Goal: Information Seeking & Learning: Check status

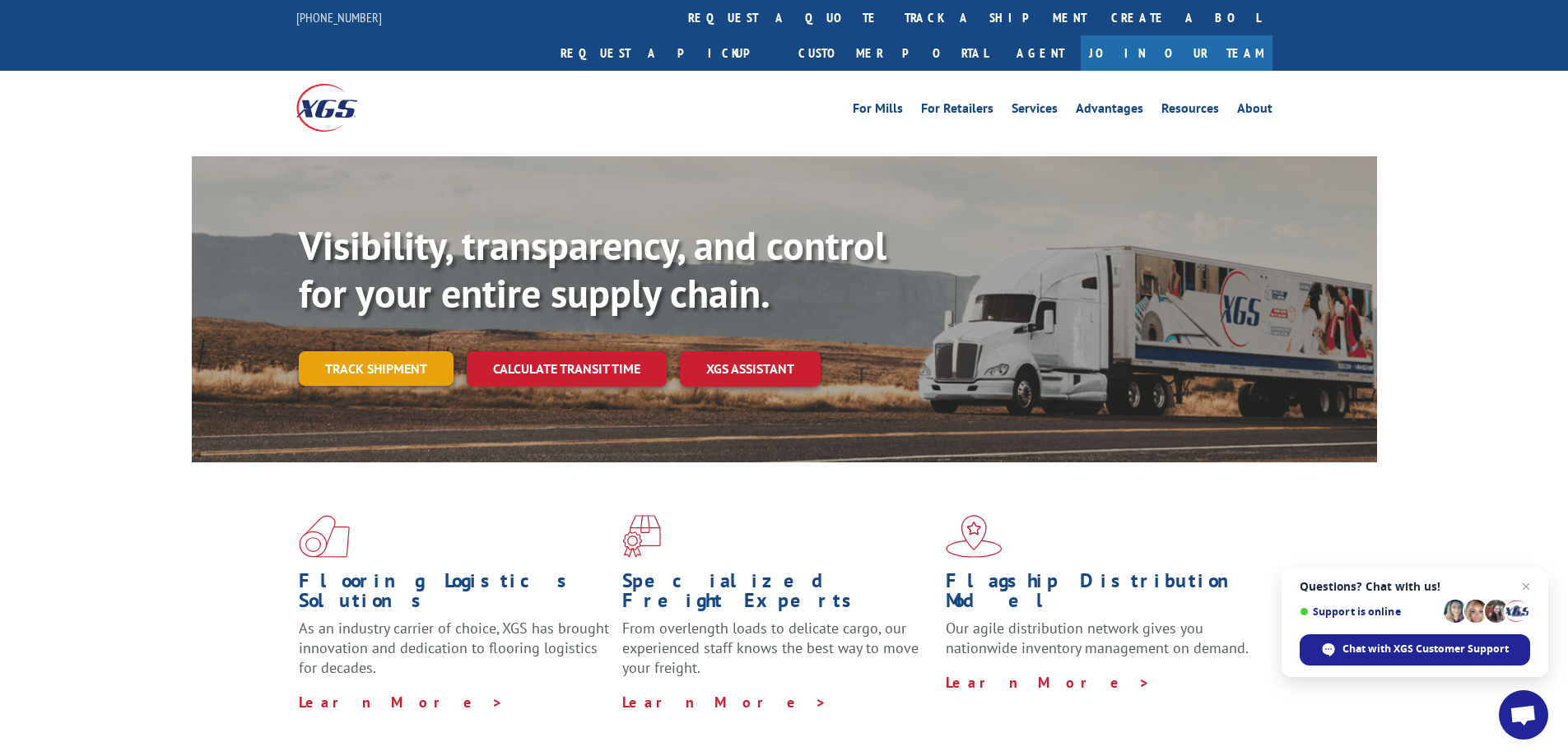
click at [374, 352] on link "Track shipment" at bounding box center [376, 369] width 155 height 35
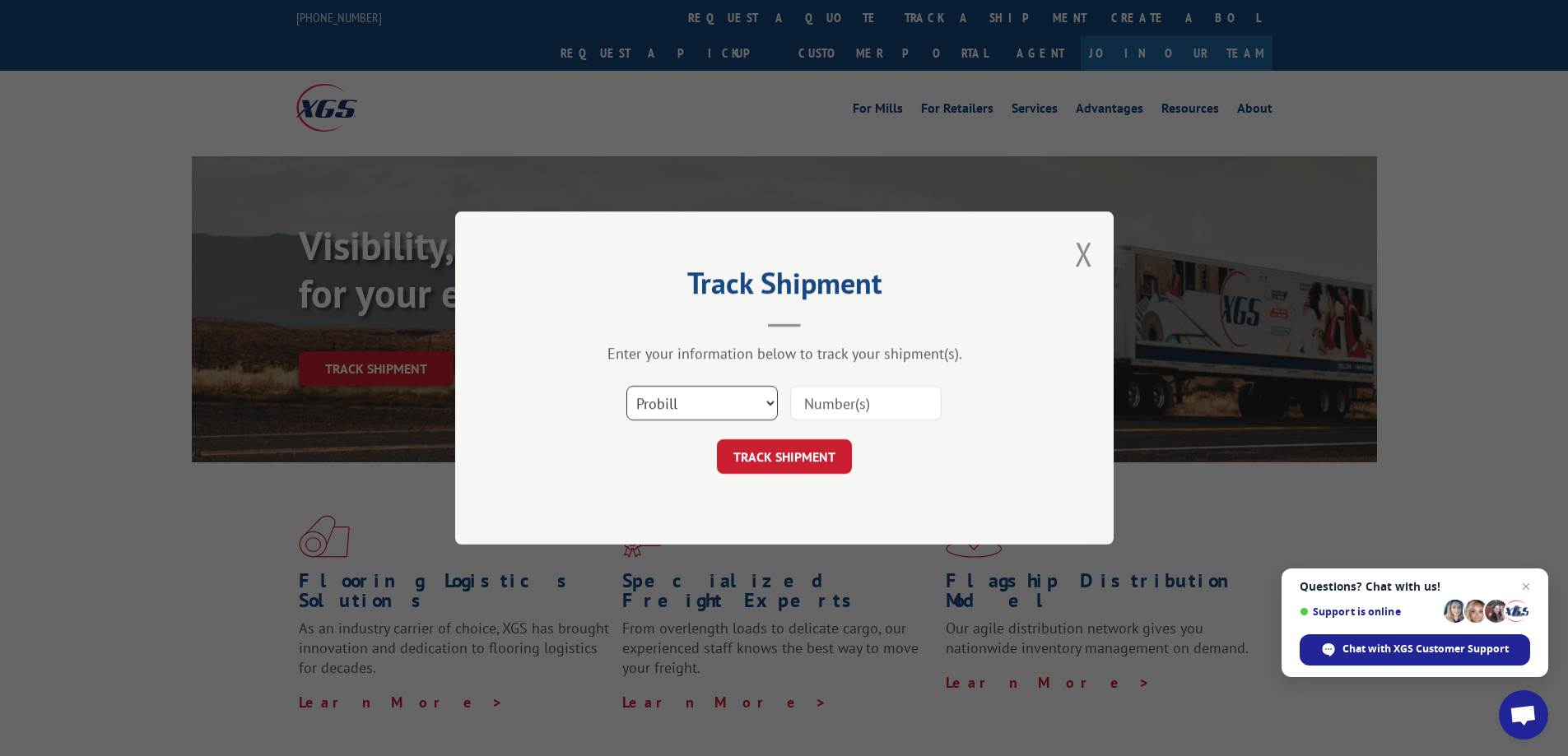
click at [772, 400] on select "Select category... Probill BOL PO" at bounding box center [702, 403] width 152 height 35
select select "bol"
click at [626, 386] on select "Select category... Probill BOL PO" at bounding box center [702, 403] width 152 height 35
click at [837, 405] on input at bounding box center [867, 403] width 152 height 35
click at [802, 453] on button "TRACK SHIPMENT" at bounding box center [784, 457] width 135 height 35
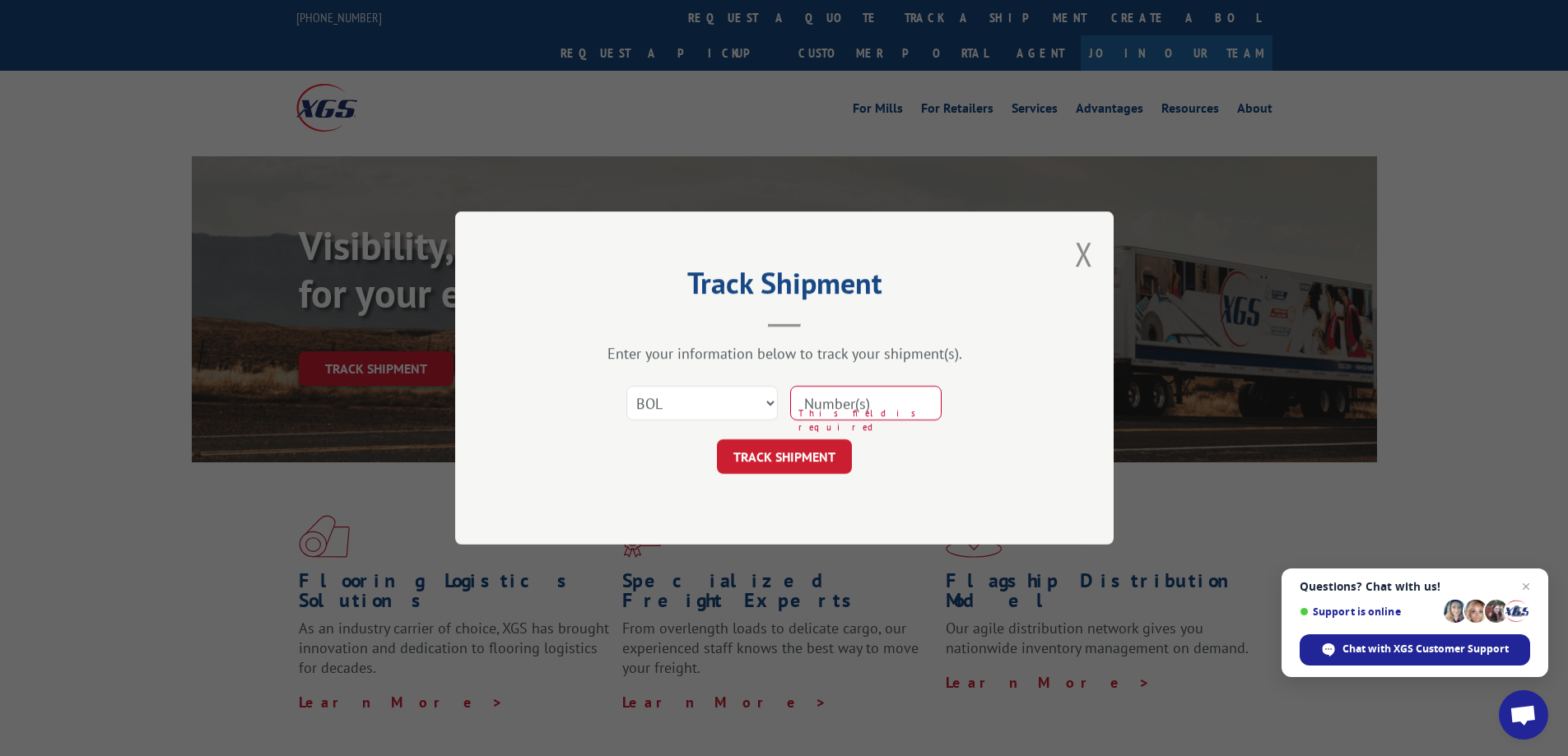
paste input "363416."
type input "363416."
click at [768, 457] on button "TRACK SHIPMENT" at bounding box center [784, 457] width 135 height 35
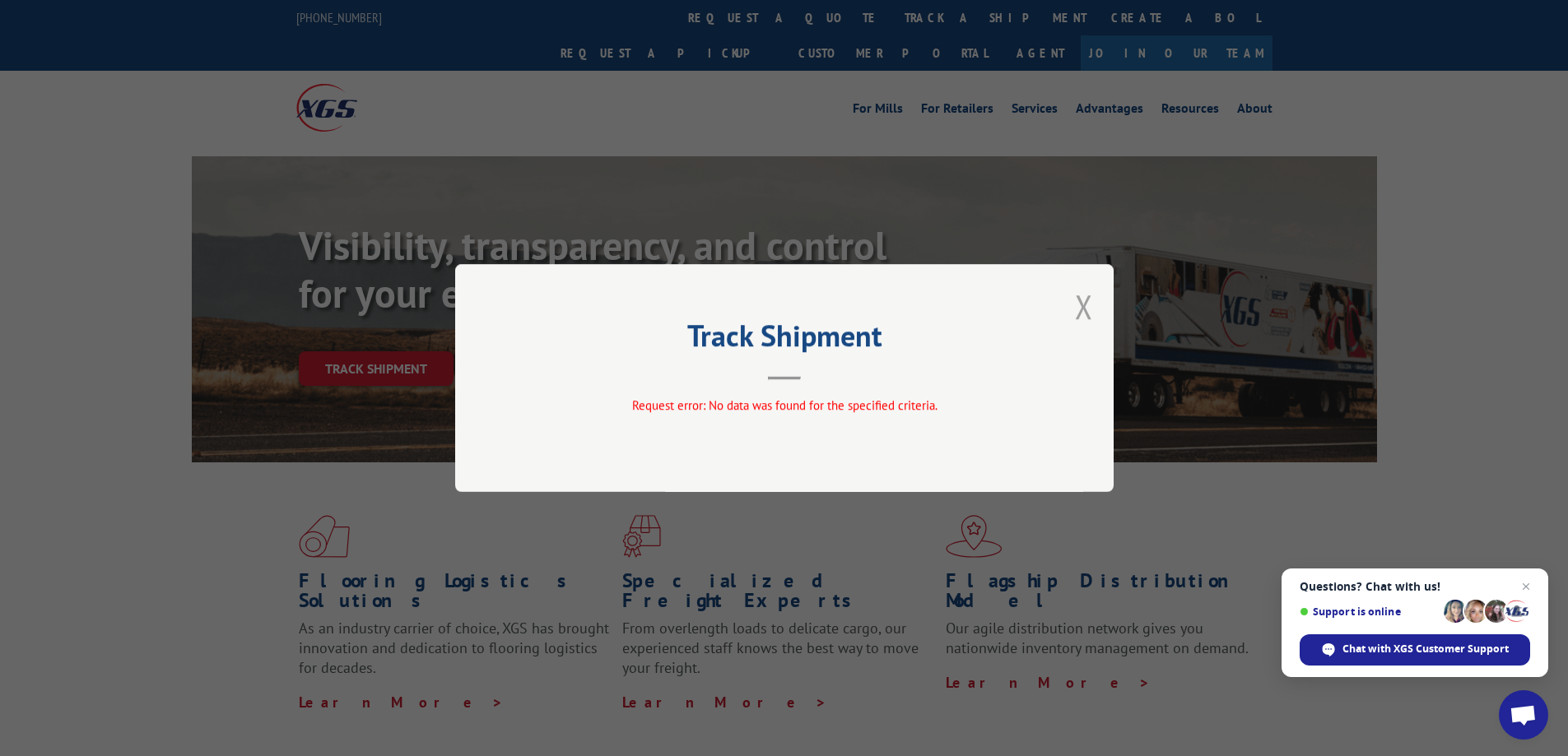
click at [1077, 307] on button "Close modal" at bounding box center [1084, 305] width 18 height 43
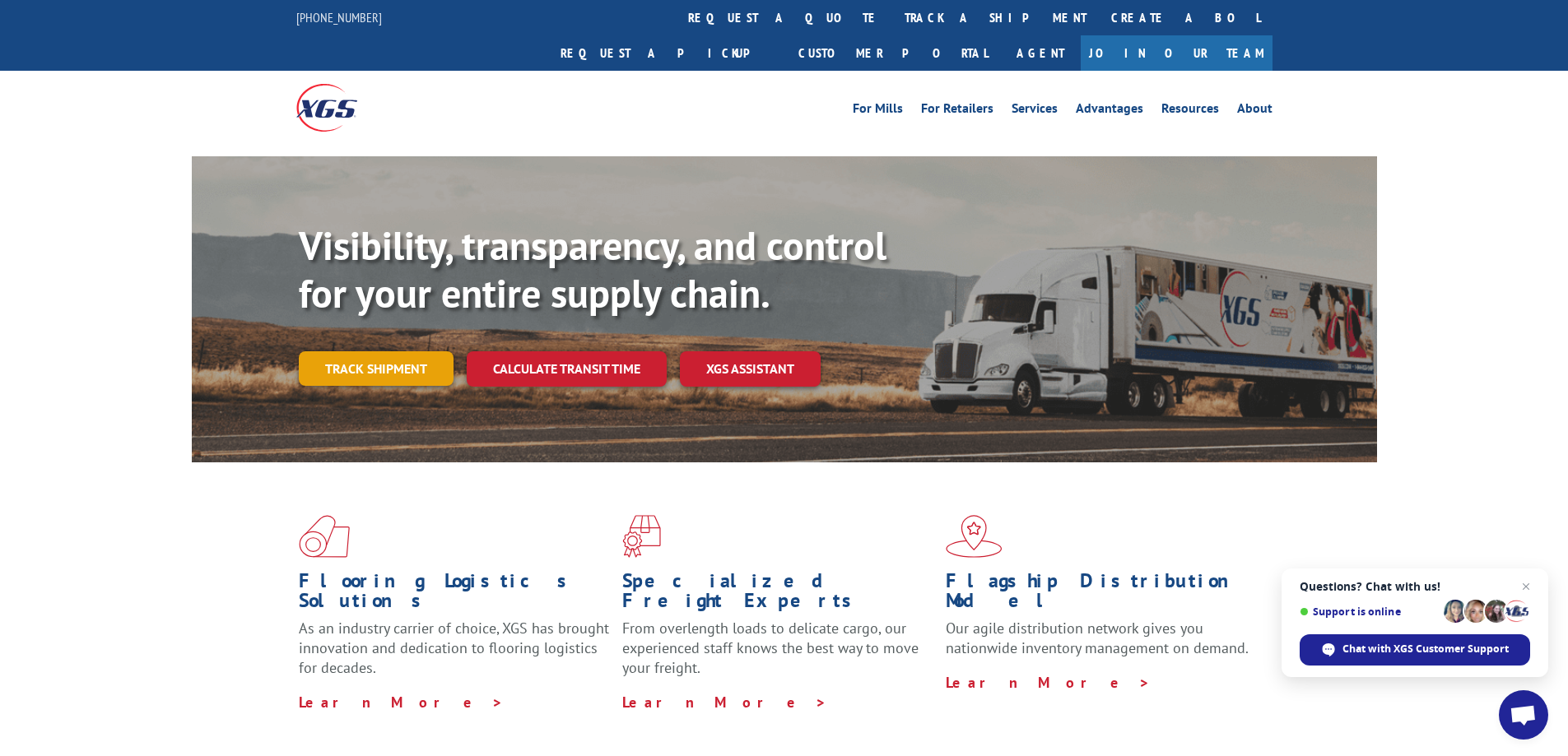
click at [367, 352] on link "Track shipment" at bounding box center [376, 369] width 155 height 35
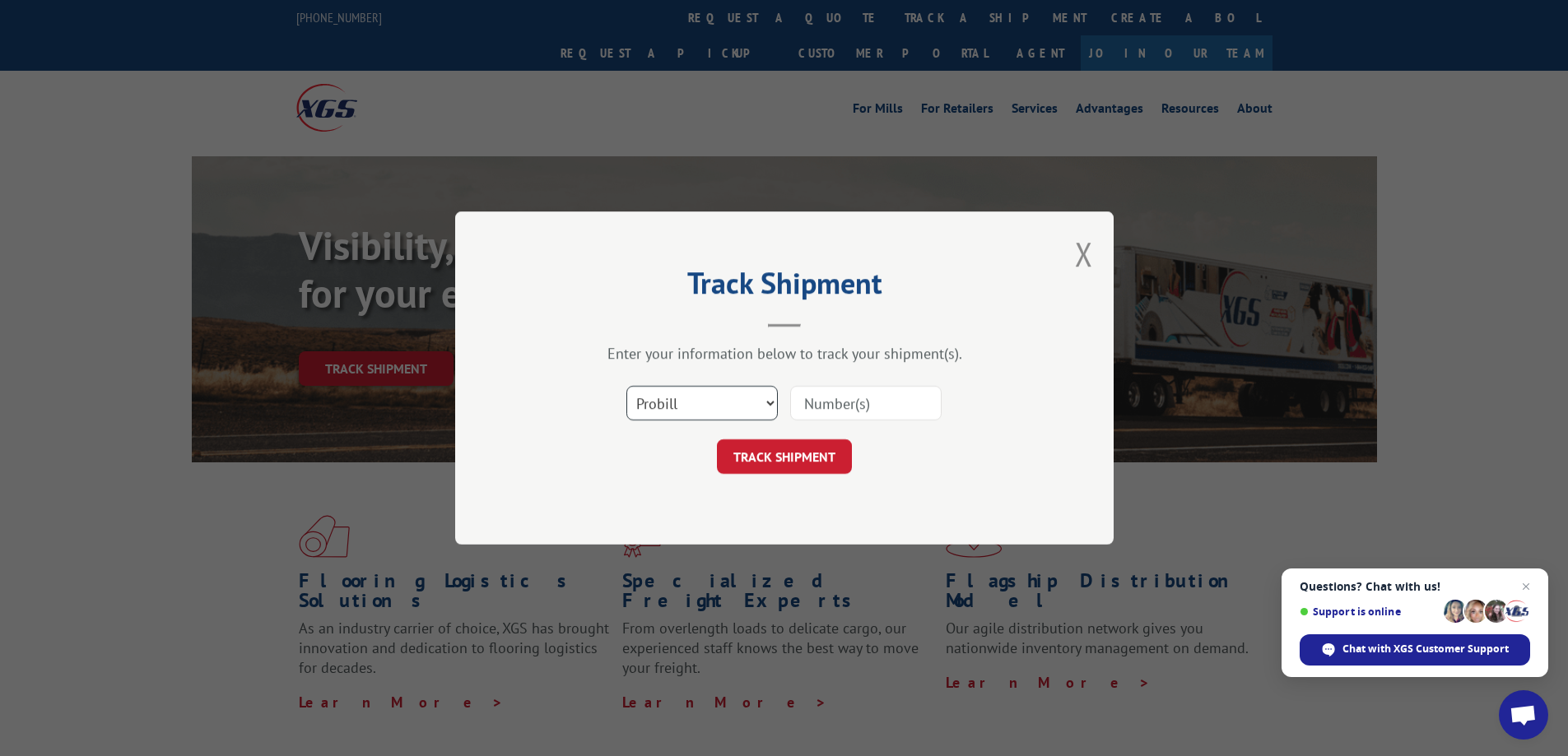
click at [772, 404] on select "Select category... Probill BOL PO" at bounding box center [702, 403] width 152 height 35
select select "bol"
click at [626, 386] on select "Select category... Probill BOL PO" at bounding box center [702, 403] width 152 height 35
click at [836, 402] on input at bounding box center [867, 403] width 152 height 35
paste input "363416."
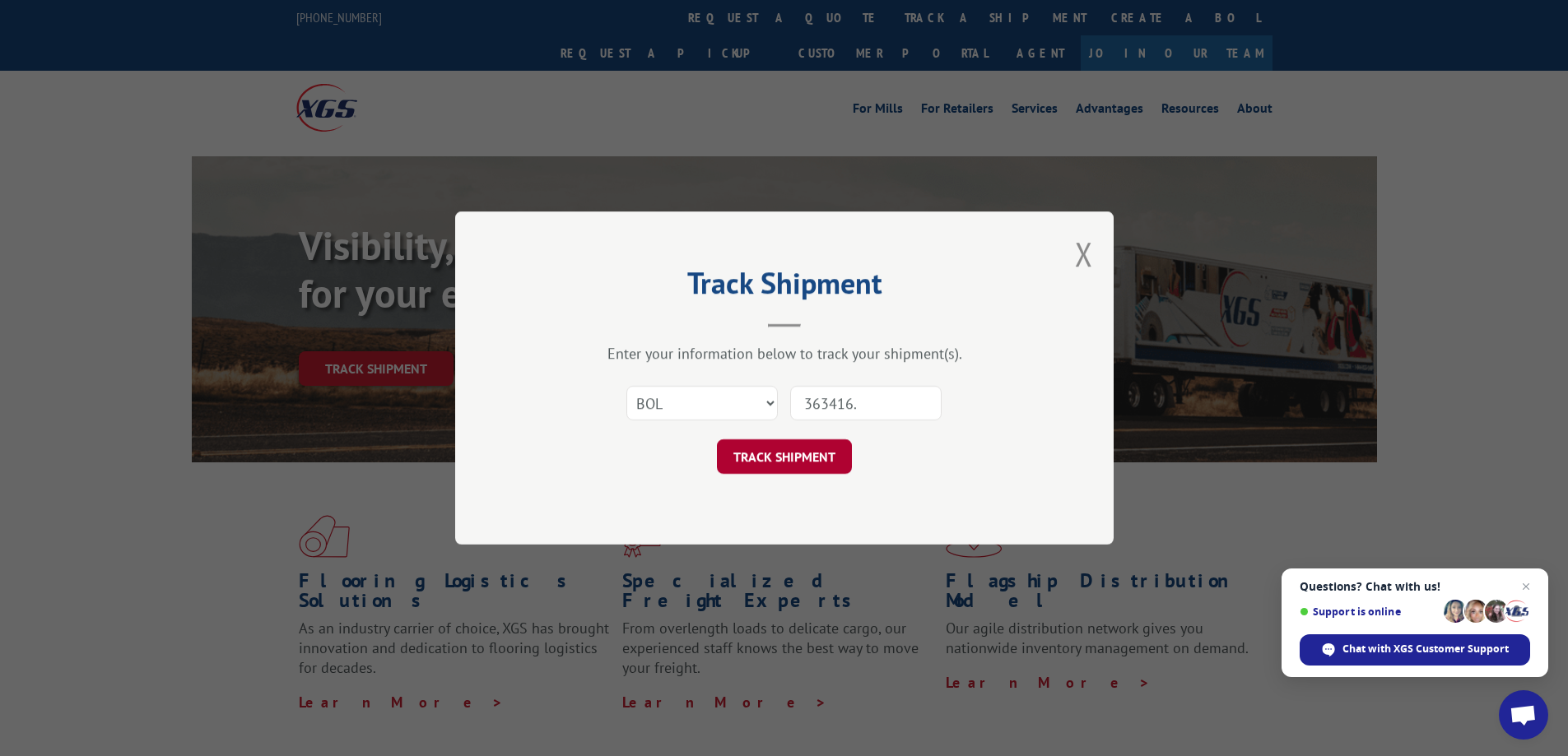
type input "363416."
click at [778, 462] on button "TRACK SHIPMENT" at bounding box center [784, 457] width 135 height 35
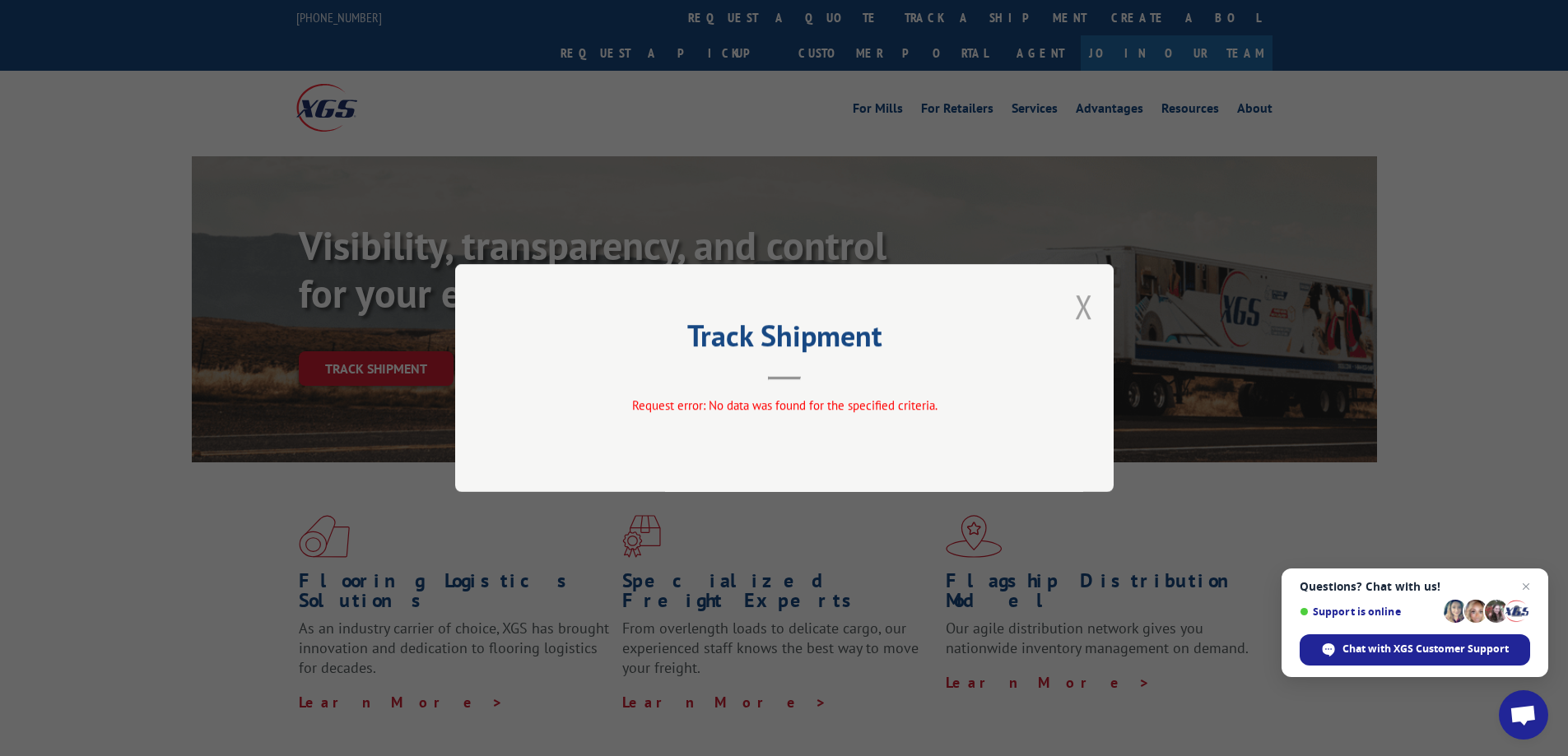
click at [1081, 314] on button "Close modal" at bounding box center [1084, 305] width 18 height 43
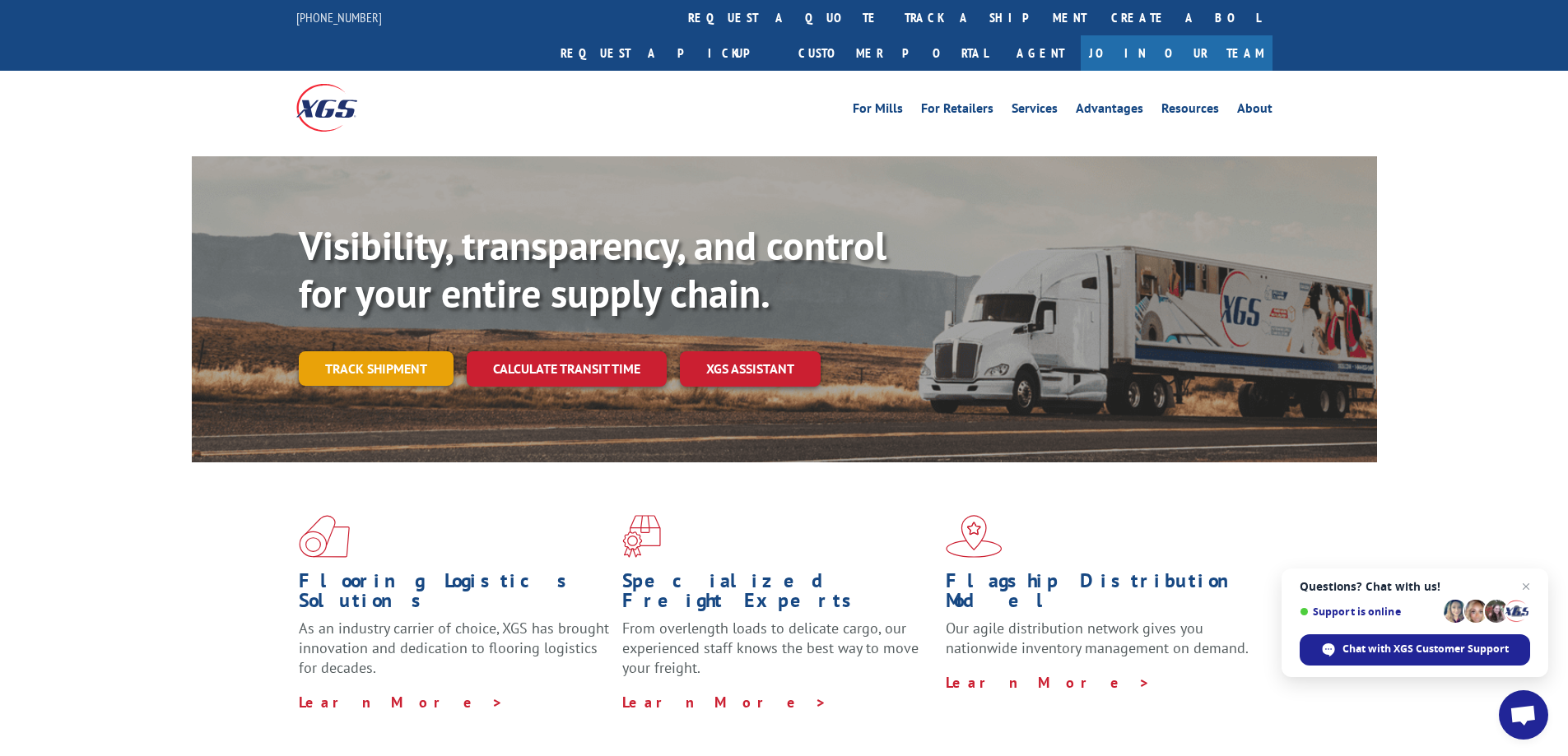
click at [407, 352] on link "Track shipment" at bounding box center [376, 369] width 155 height 35
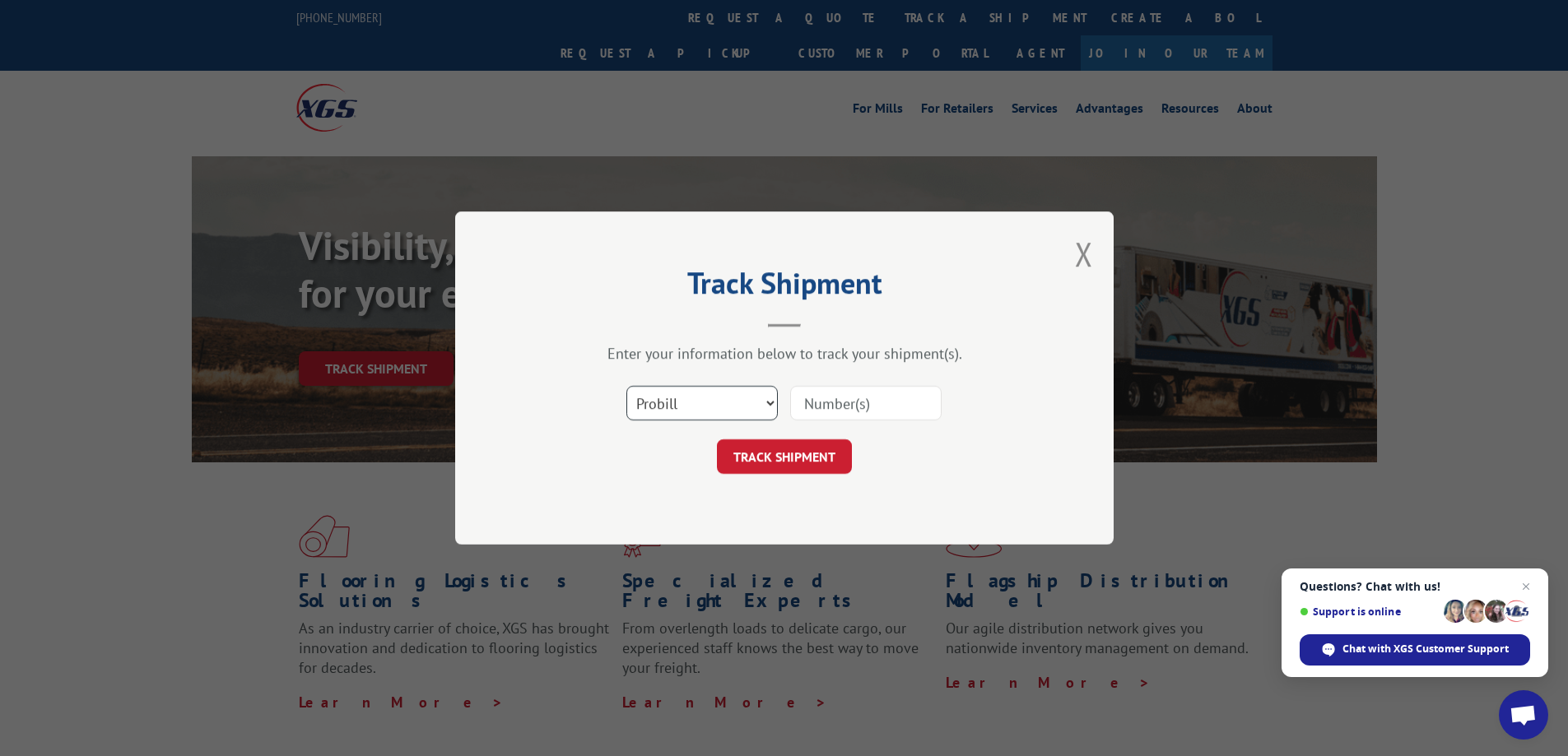
click at [765, 402] on select "Select category... Probill BOL PO" at bounding box center [702, 403] width 152 height 35
select select "bol"
click at [626, 386] on select "Select category... Probill BOL PO" at bounding box center [702, 403] width 152 height 35
click at [854, 405] on input at bounding box center [867, 403] width 152 height 35
paste input "363416."
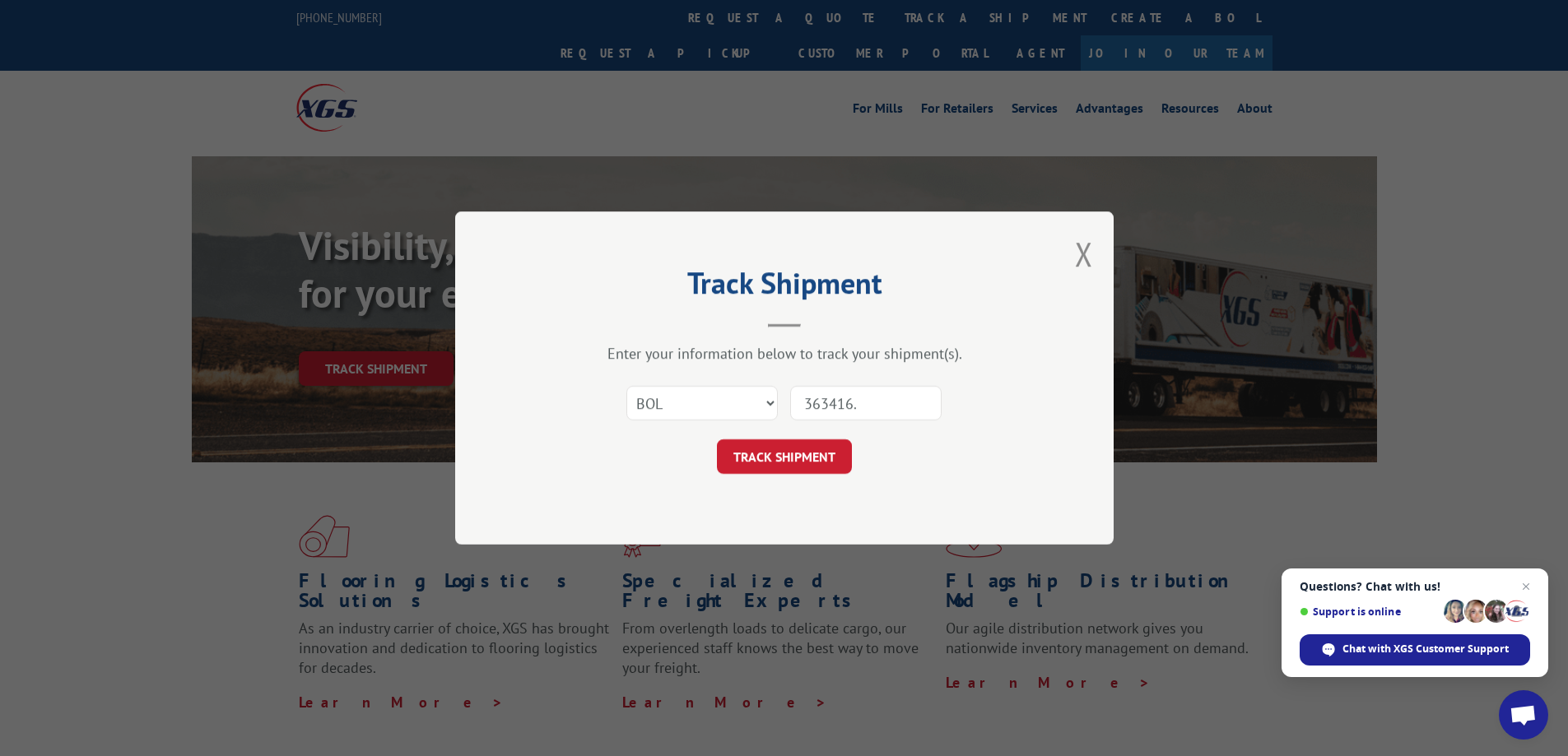
type input "363416."
click at [770, 402] on select "Select category... Probill BOL PO" at bounding box center [702, 403] width 152 height 35
select select "probill"
click at [626, 386] on select "Select category... Probill BOL PO" at bounding box center [702, 403] width 152 height 35
click at [811, 462] on button "TRACK SHIPMENT" at bounding box center [784, 457] width 135 height 35
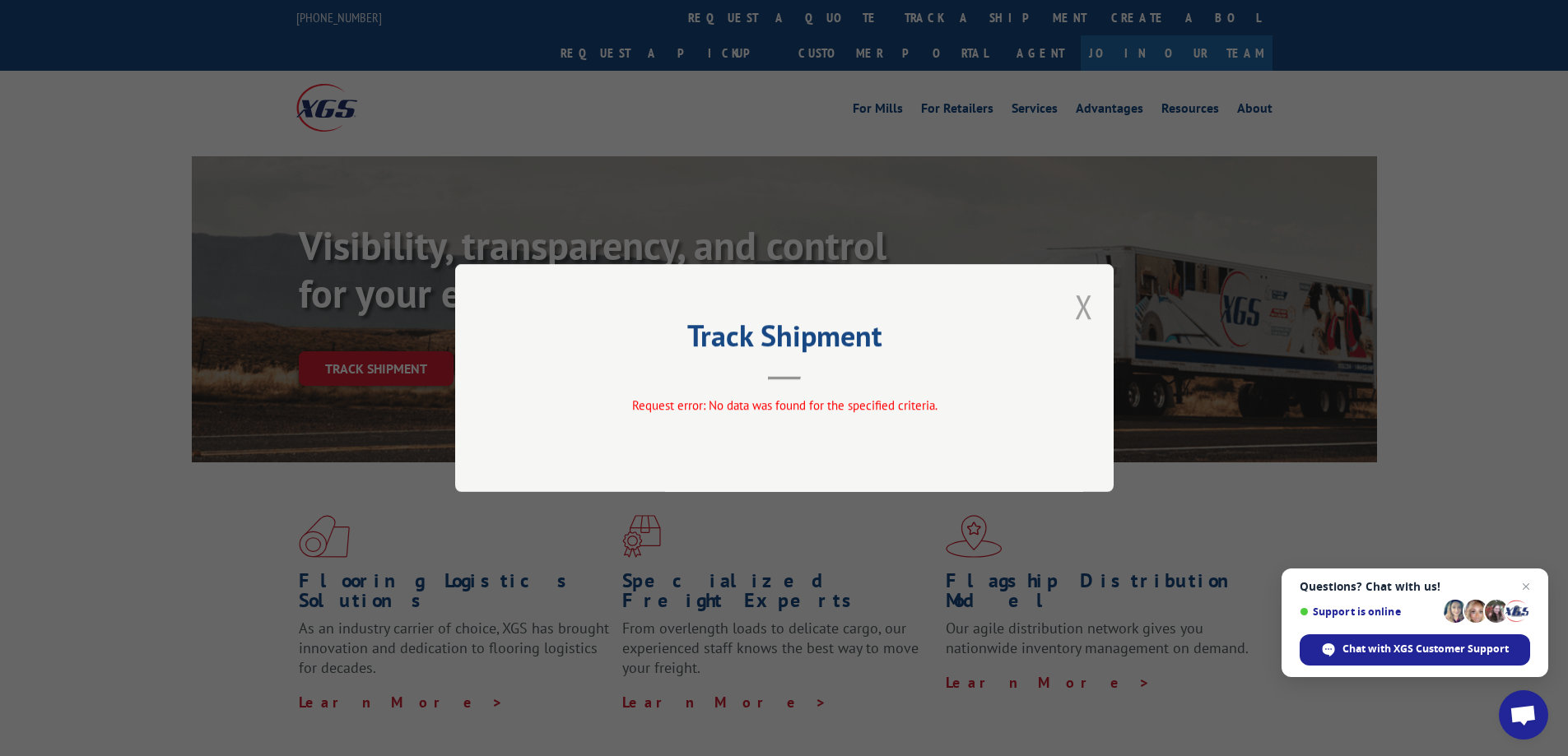
click at [1089, 307] on button "Close modal" at bounding box center [1084, 305] width 18 height 43
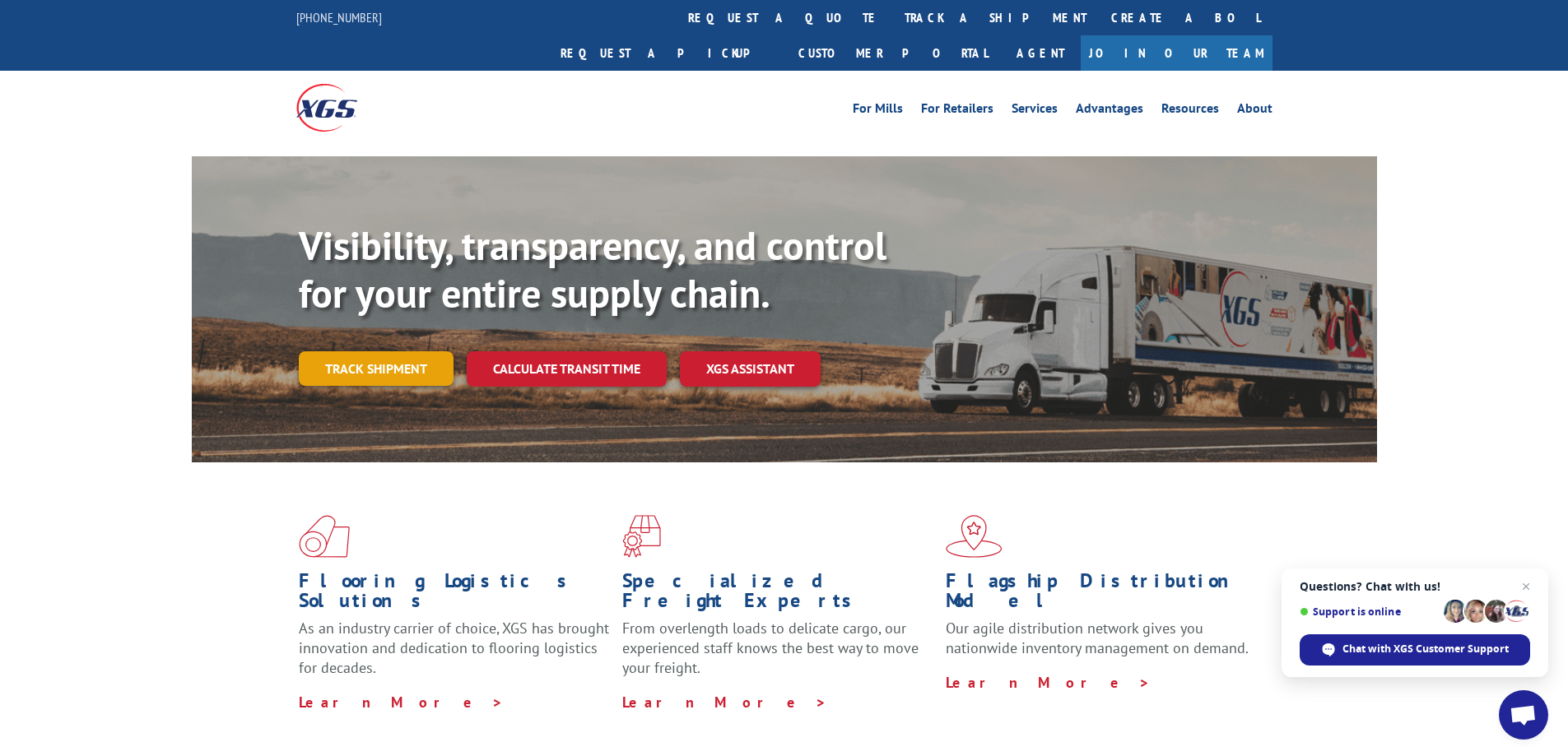
click at [373, 352] on link "Track shipment" at bounding box center [376, 369] width 155 height 35
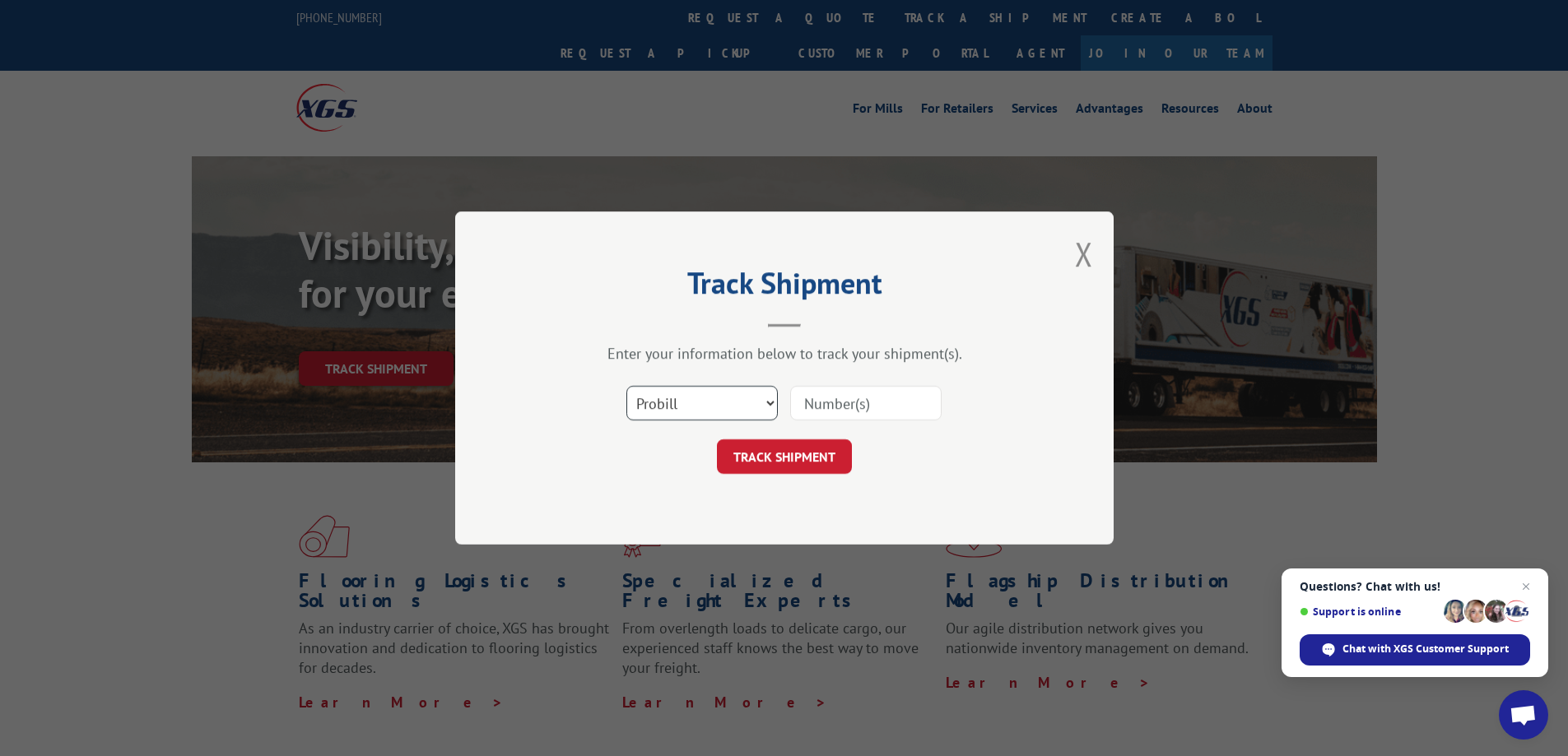
click at [768, 403] on select "Select category... Probill BOL PO" at bounding box center [702, 403] width 152 height 35
select select "bol"
click at [626, 386] on select "Select category... Probill BOL PO" at bounding box center [702, 403] width 152 height 35
paste input "363416."
type input "363416."
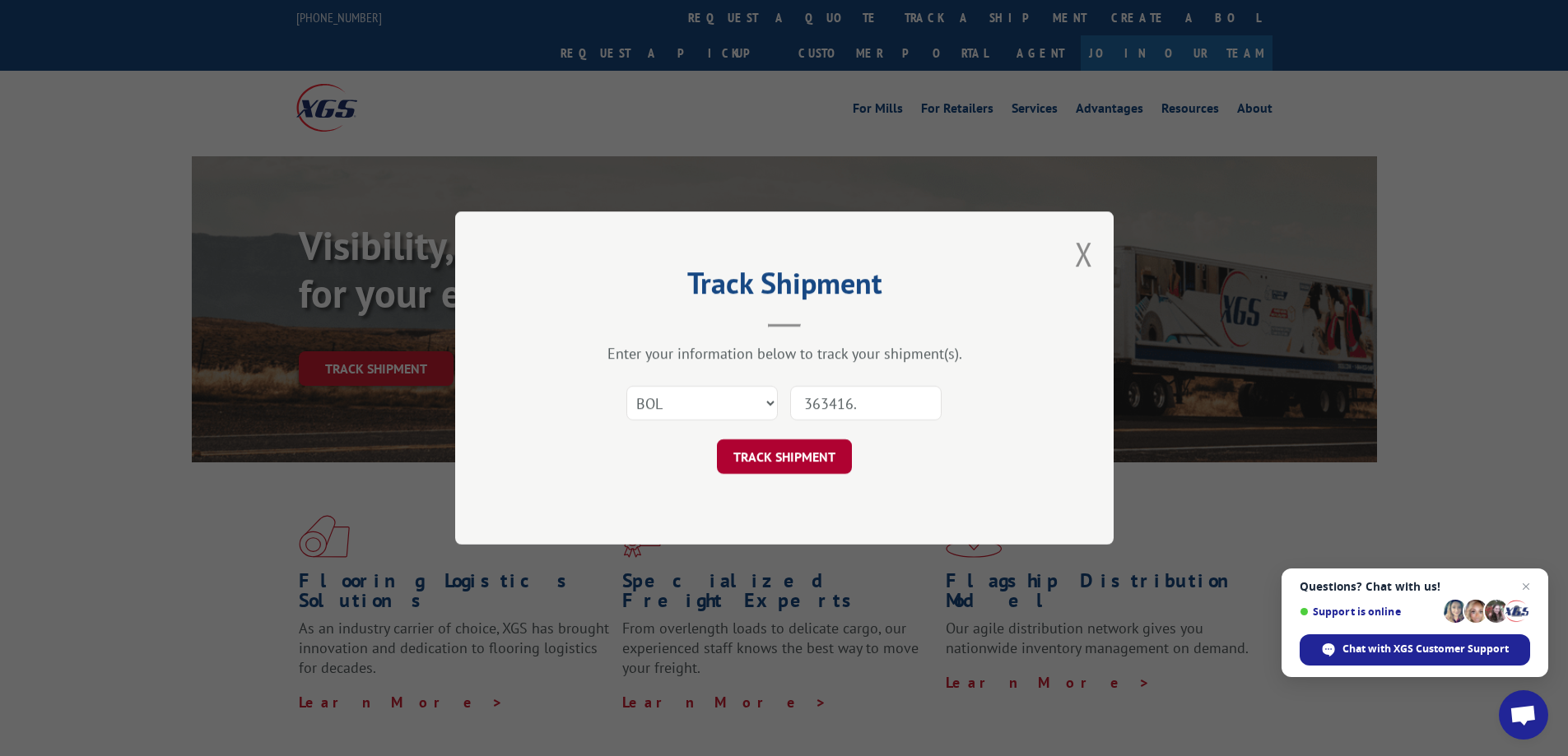
click at [793, 459] on button "TRACK SHIPMENT" at bounding box center [784, 457] width 135 height 35
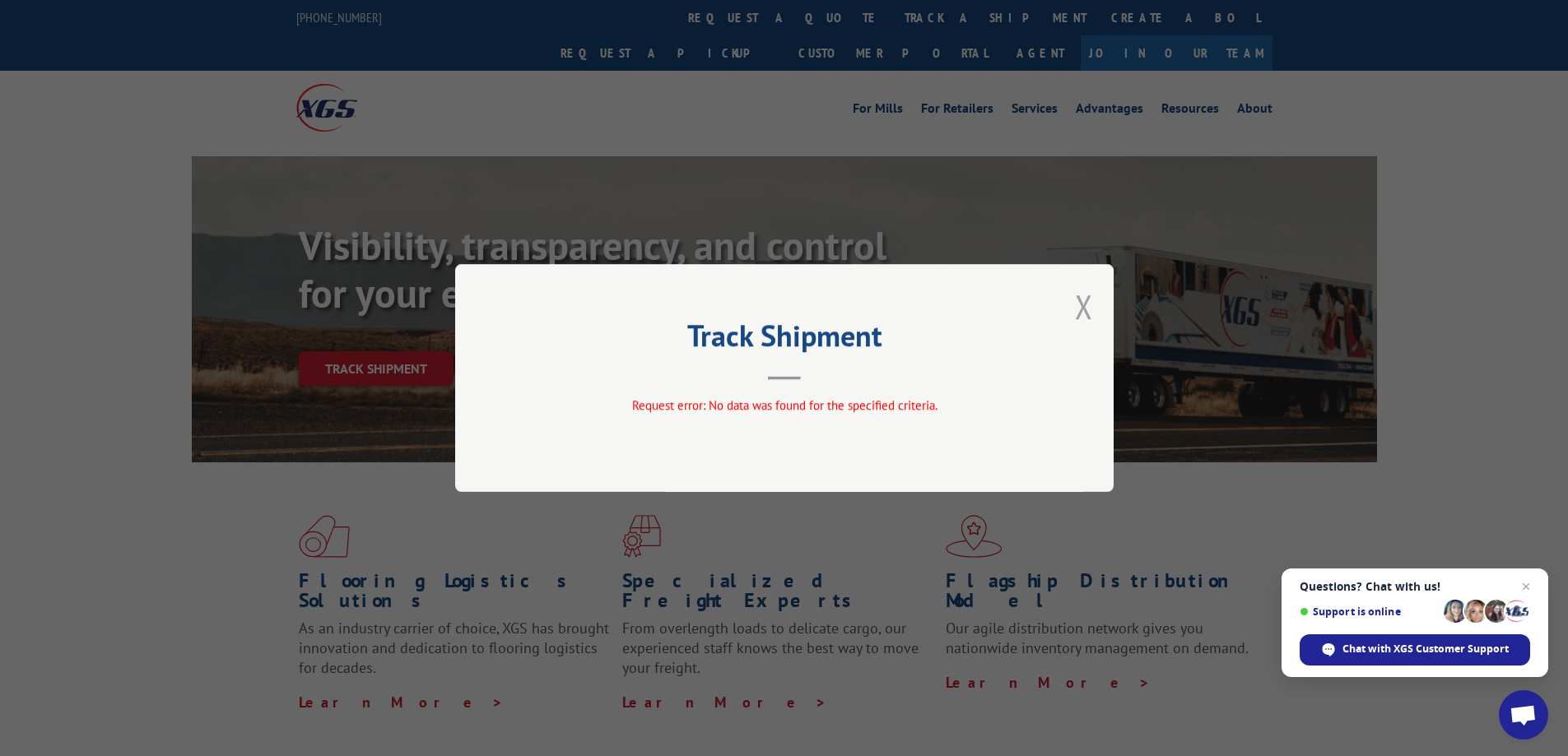
click at [1088, 305] on button "Close modal" at bounding box center [1084, 305] width 18 height 43
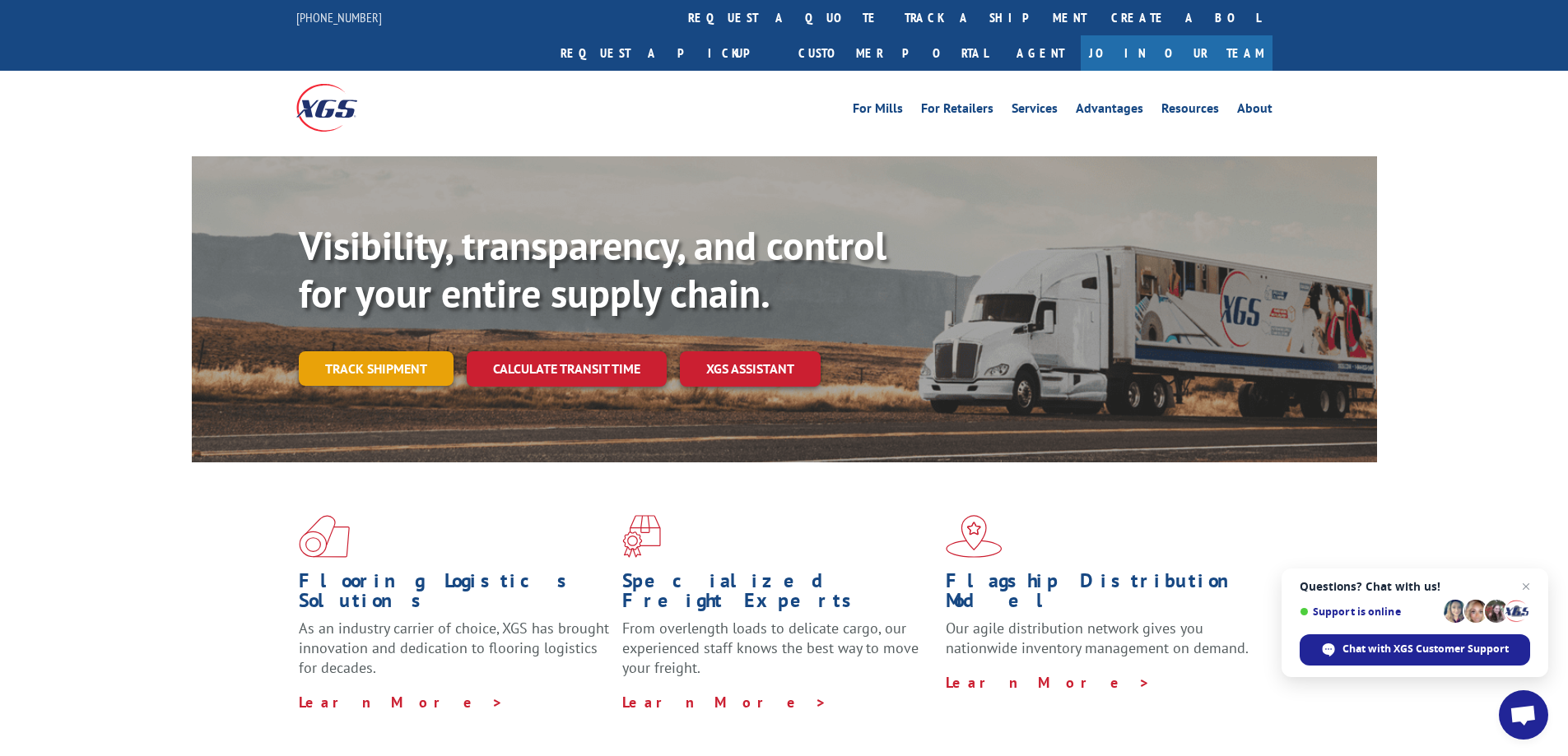
click at [373, 352] on link "Track shipment" at bounding box center [376, 369] width 155 height 35
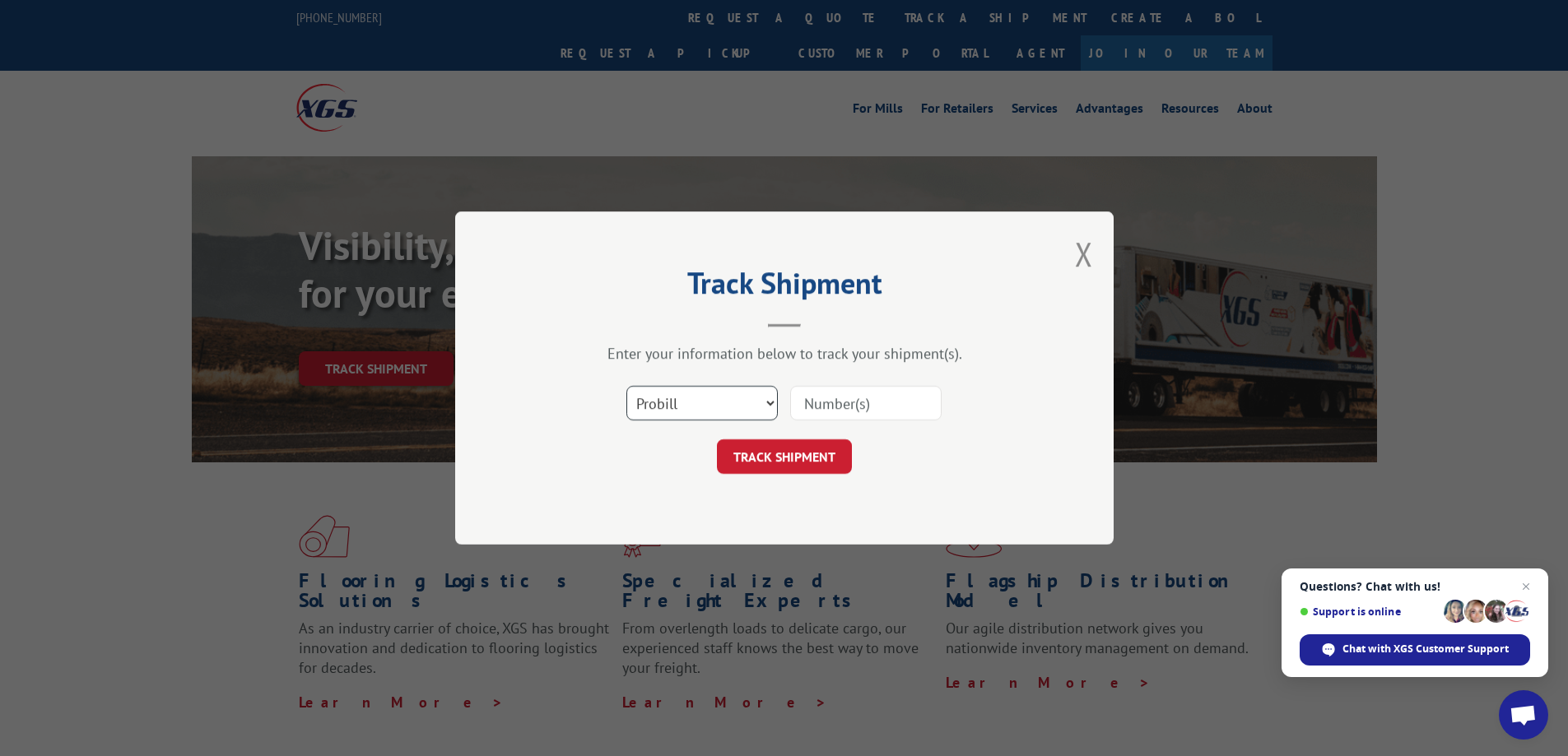
click at [772, 402] on select "Select category... Probill BOL PO" at bounding box center [702, 403] width 152 height 35
select select "bol"
click at [626, 386] on select "Select category... Probill BOL PO" at bounding box center [702, 403] width 152 height 35
click at [845, 405] on input at bounding box center [867, 403] width 152 height 35
click at [856, 404] on input "363416." at bounding box center [867, 403] width 152 height 35
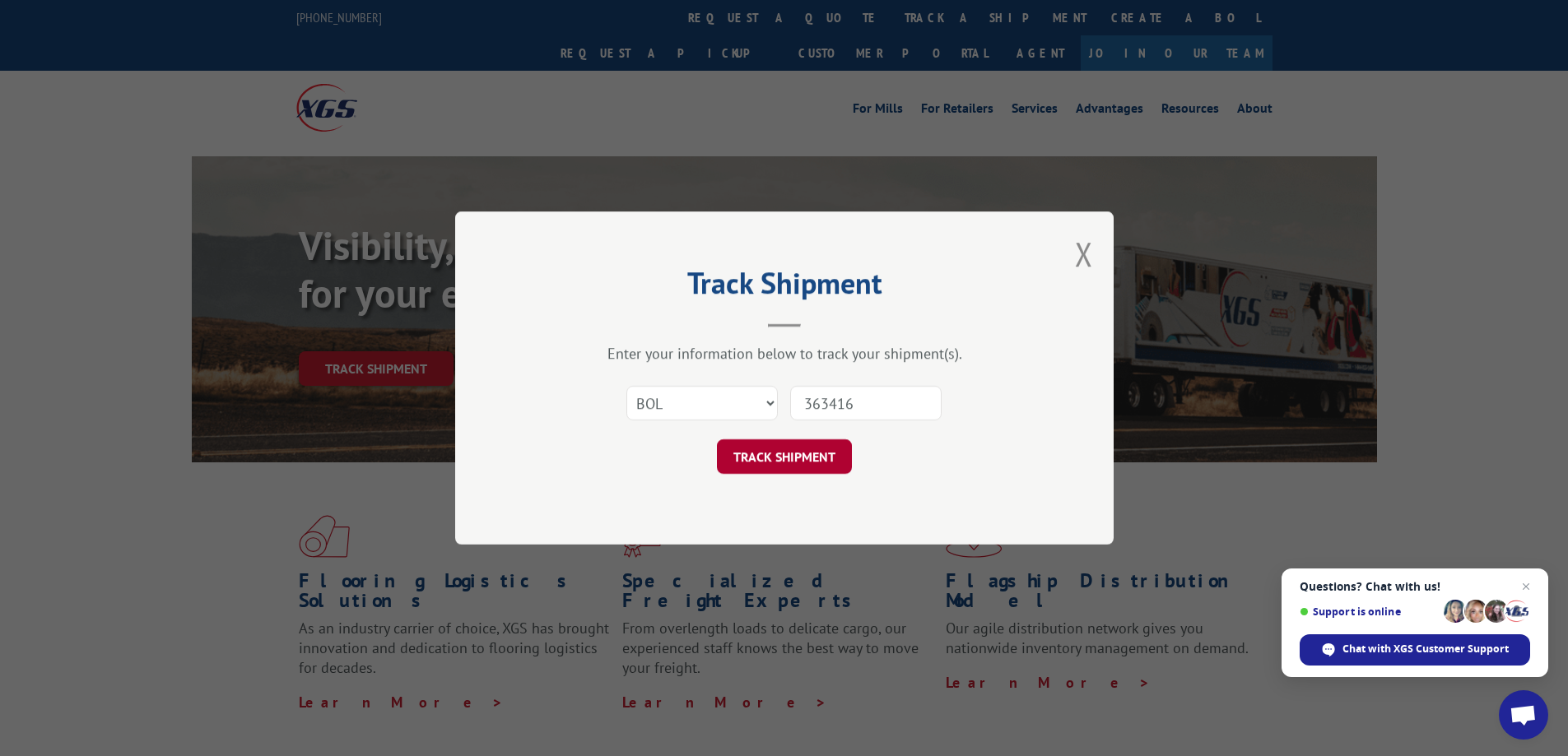
type input "363416"
click at [792, 451] on button "TRACK SHIPMENT" at bounding box center [784, 457] width 135 height 35
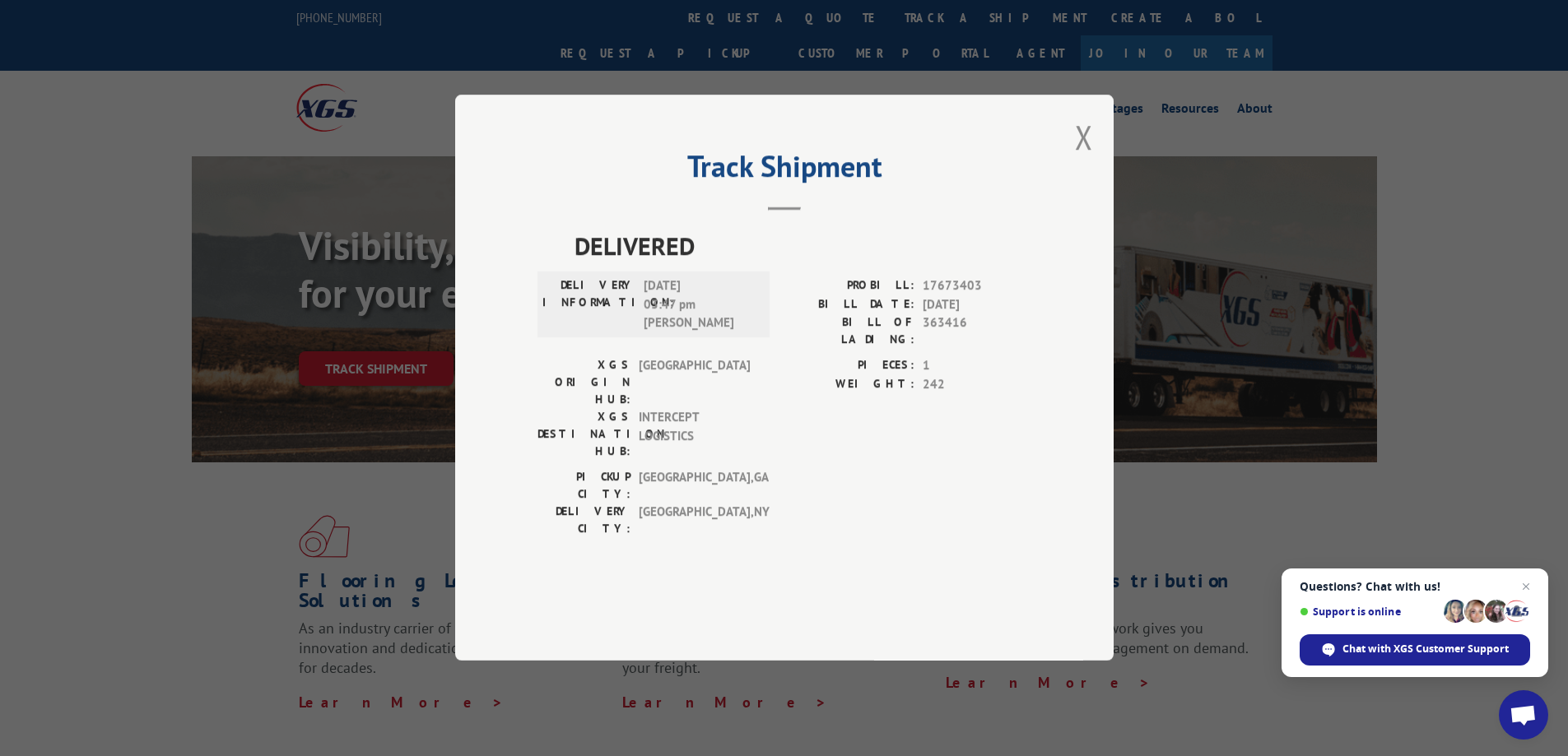
click at [964, 265] on span "DELIVERED" at bounding box center [803, 246] width 457 height 37
